Goal: Task Accomplishment & Management: Complete application form

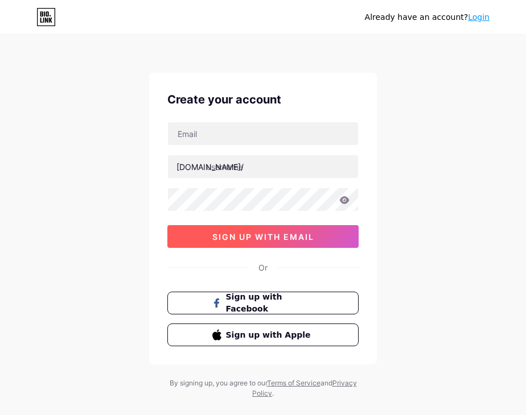
click at [291, 241] on button "sign up with email" at bounding box center [262, 236] width 191 height 23
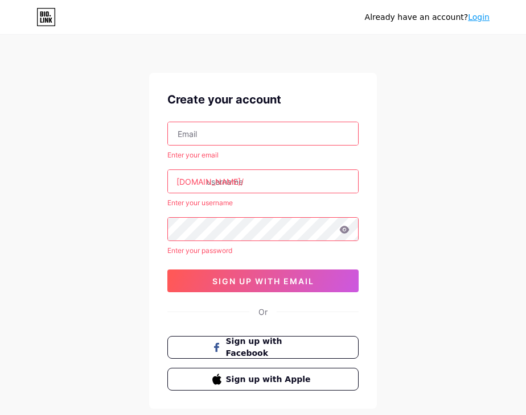
click at [230, 139] on input "text" at bounding box center [263, 133] width 190 height 23
click at [208, 135] on input "text" at bounding box center [263, 133] width 190 height 23
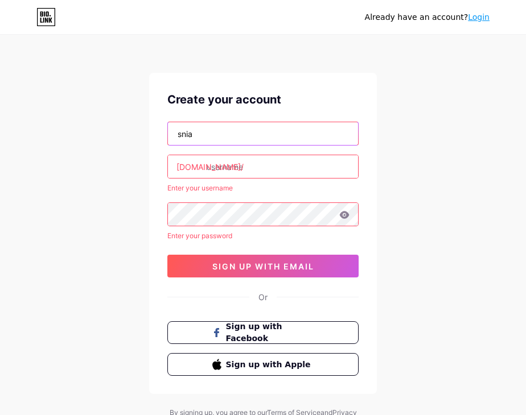
type input "[EMAIL_ADDRESS][DOMAIN_NAME]"
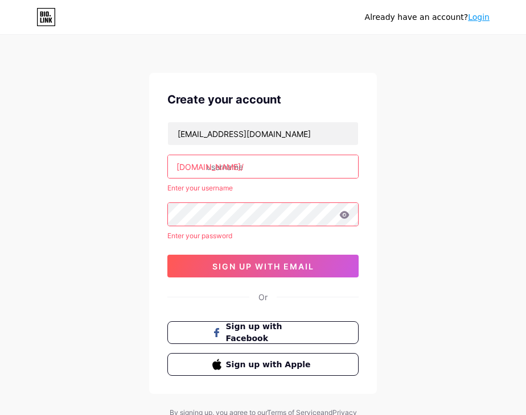
click at [242, 164] on input "text" at bounding box center [263, 166] width 190 height 23
paste input "w"
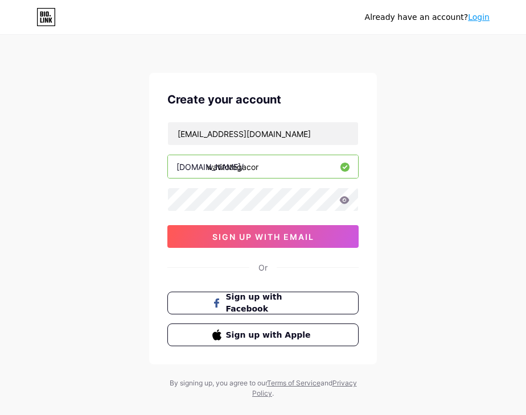
type input "watitotogacor"
click at [345, 203] on icon at bounding box center [345, 199] width 10 height 7
click at [79, 176] on div "Already have an account? Login Create your account [EMAIL_ADDRESS][DOMAIN_NAME]…" at bounding box center [263, 217] width 526 height 435
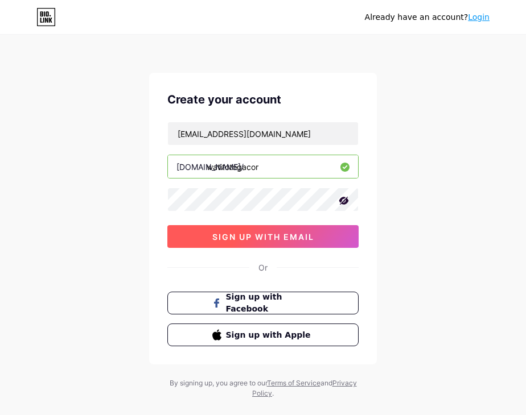
click at [287, 242] on button "sign up with email" at bounding box center [262, 236] width 191 height 23
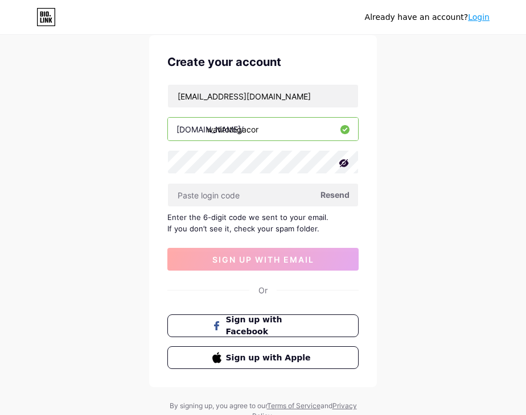
scroll to position [57, 0]
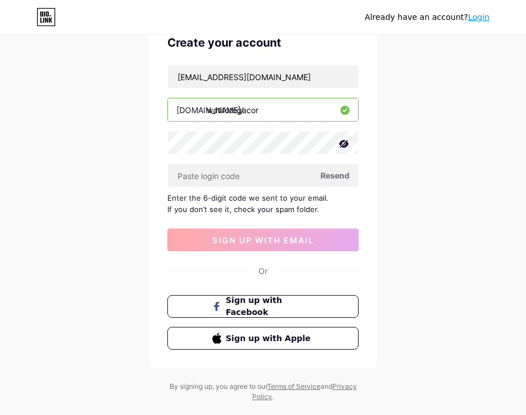
click at [334, 180] on span "Resend" at bounding box center [334, 176] width 29 height 12
click at [46, 22] on icon at bounding box center [45, 17] width 19 height 18
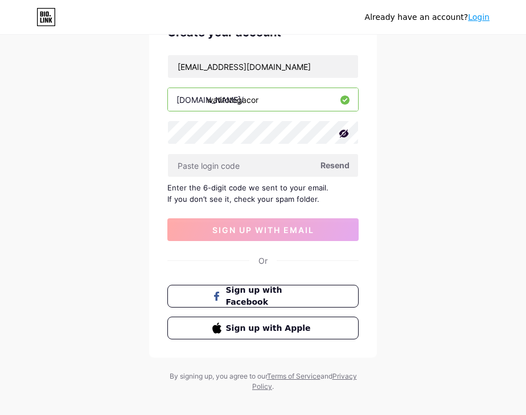
scroll to position [79, 0]
